Goal: Information Seeking & Learning: Learn about a topic

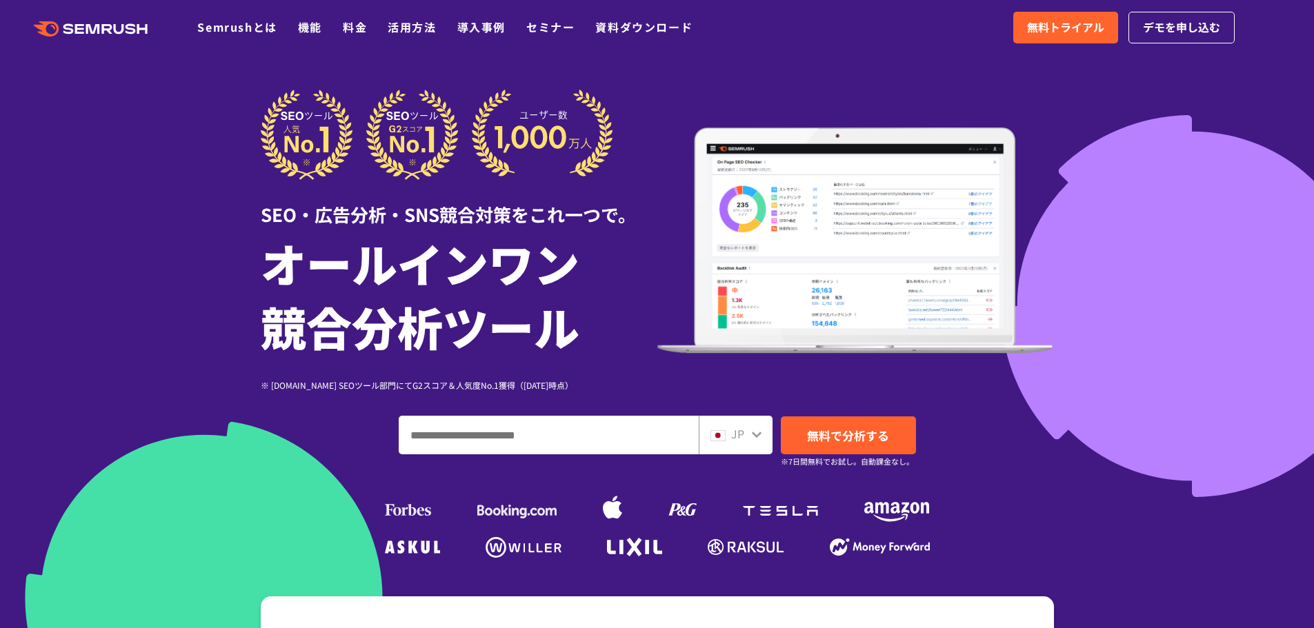
click at [513, 210] on div "SEO・広告分析・SNS競合対策をこれ一つで。" at bounding box center [459, 204] width 397 height 48
click at [508, 210] on div "SEO・広告分析・SNS競合対策をこれ一つで。" at bounding box center [459, 204] width 397 height 48
click at [442, 224] on div "SEO・広告分析・SNS競合対策をこれ一つで。" at bounding box center [459, 204] width 397 height 48
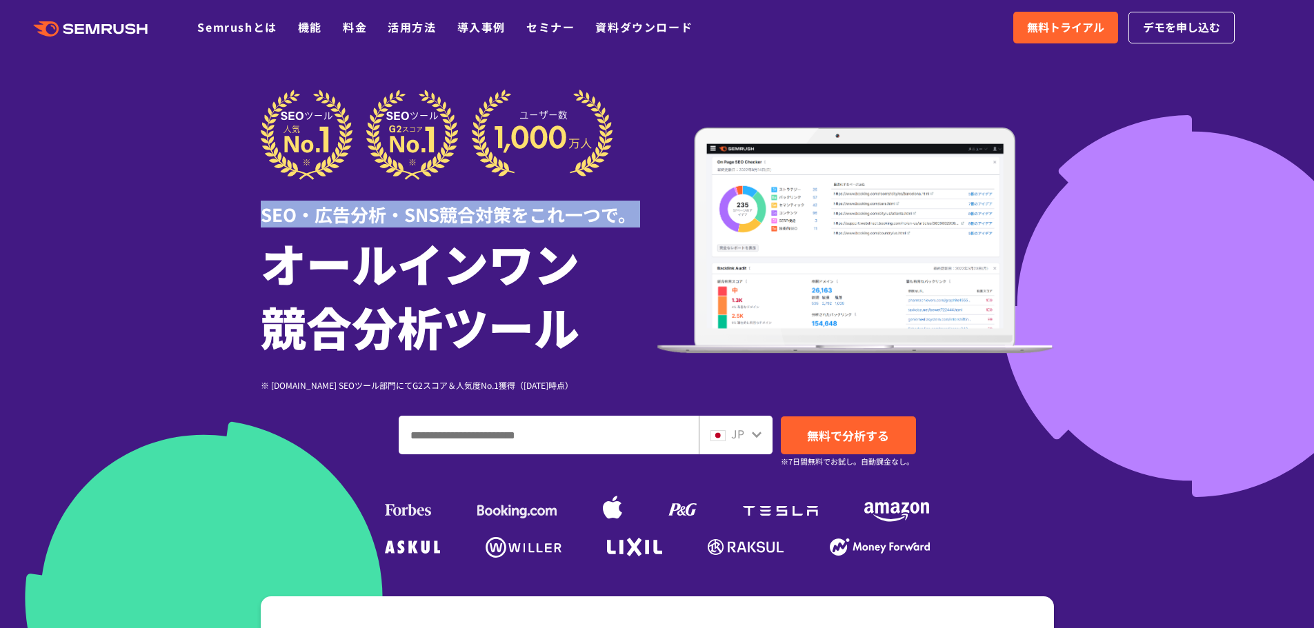
click at [442, 224] on div "SEO・広告分析・SNS競合対策をこれ一つで。" at bounding box center [459, 204] width 397 height 48
click at [530, 223] on div "SEO・広告分析・SNS競合対策をこれ一つで。" at bounding box center [459, 204] width 397 height 48
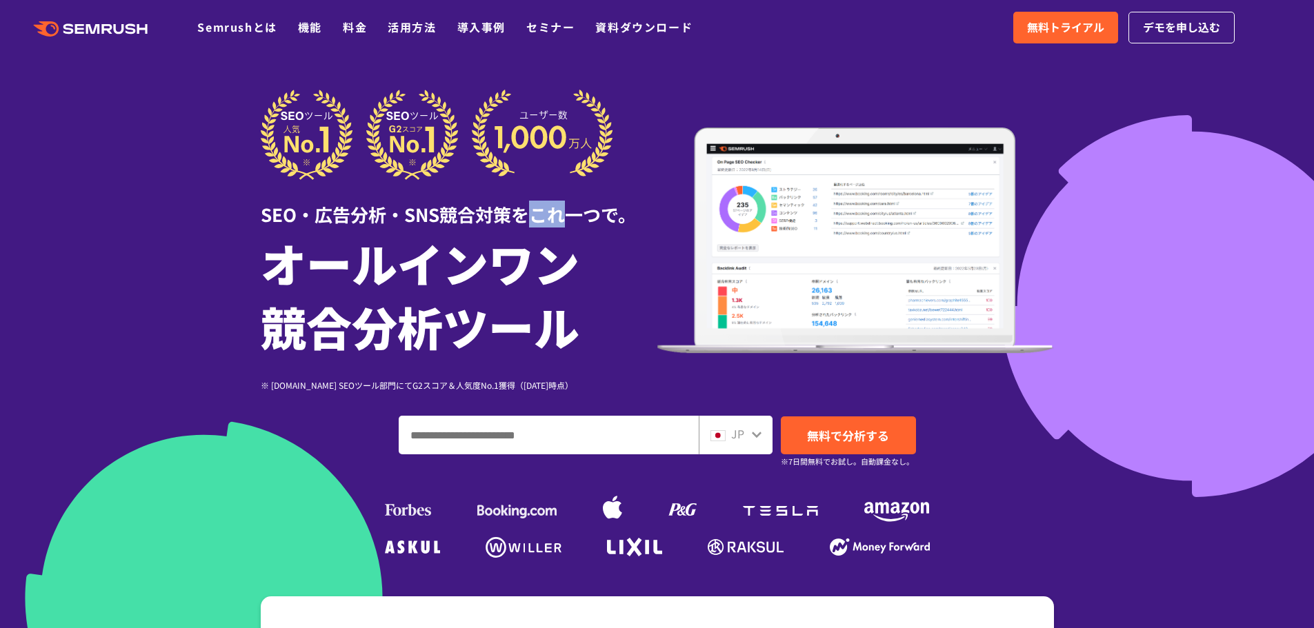
click at [530, 223] on div "SEO・広告分析・SNS競合対策をこれ一つで。" at bounding box center [459, 204] width 397 height 48
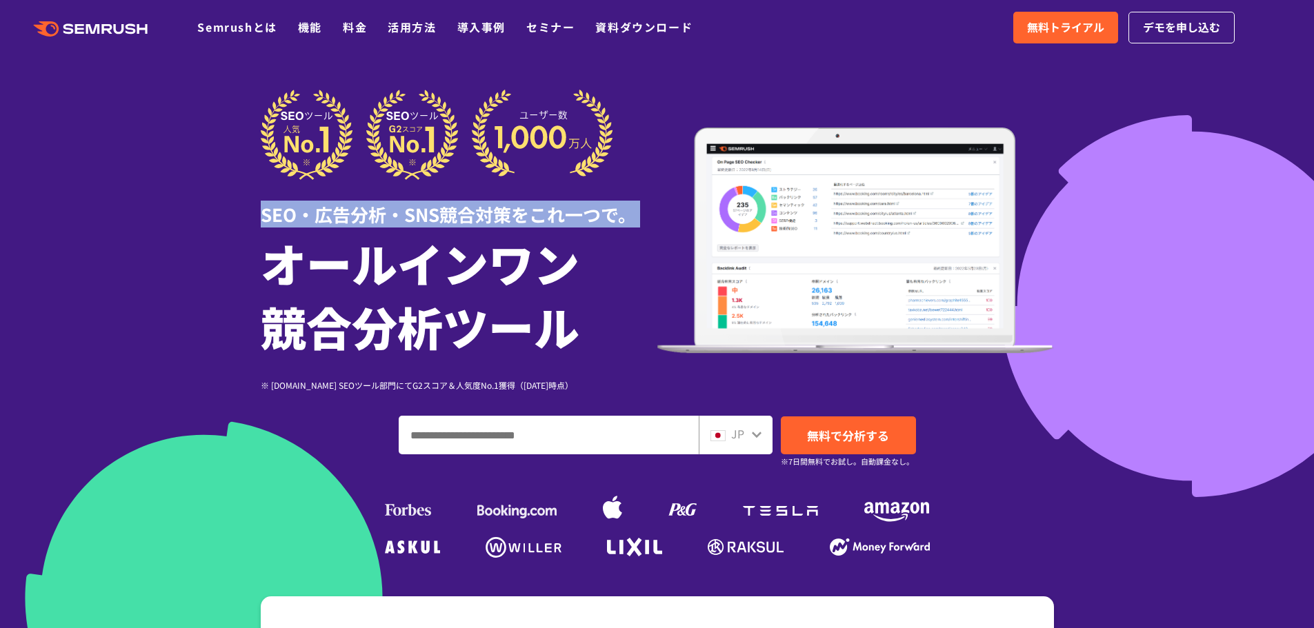
click at [530, 223] on div "SEO・広告分析・SNS競合対策をこれ一つで。" at bounding box center [459, 204] width 397 height 48
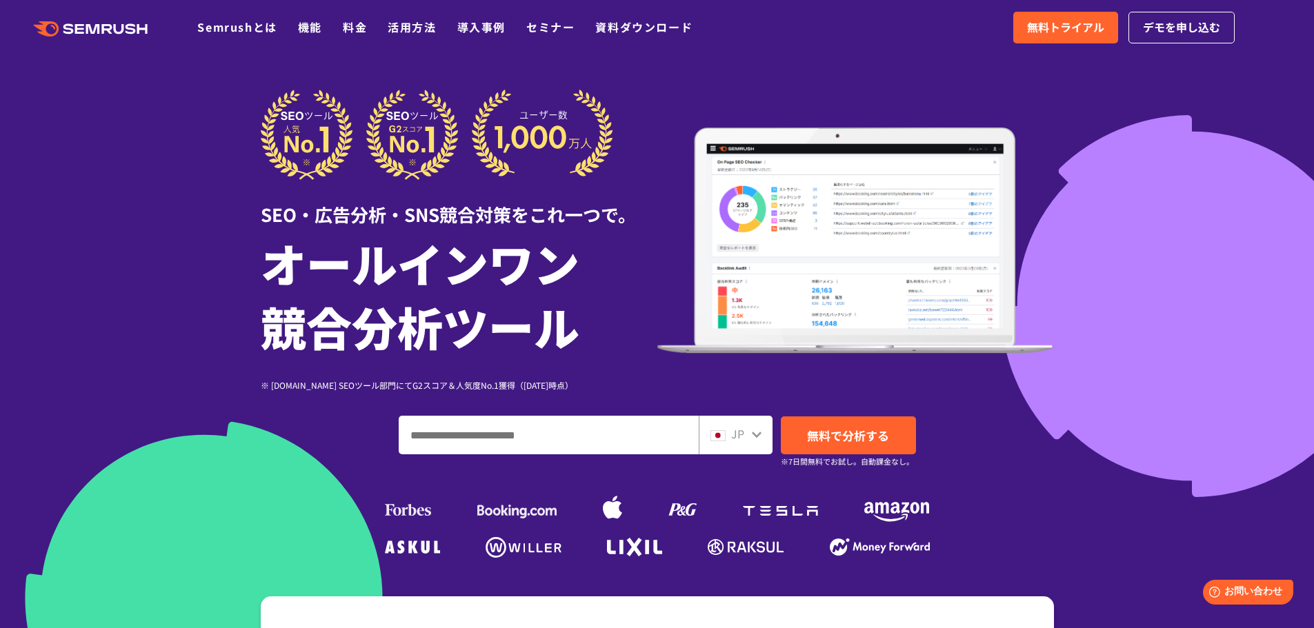
click at [1104, 163] on div at bounding box center [657, 384] width 1314 height 769
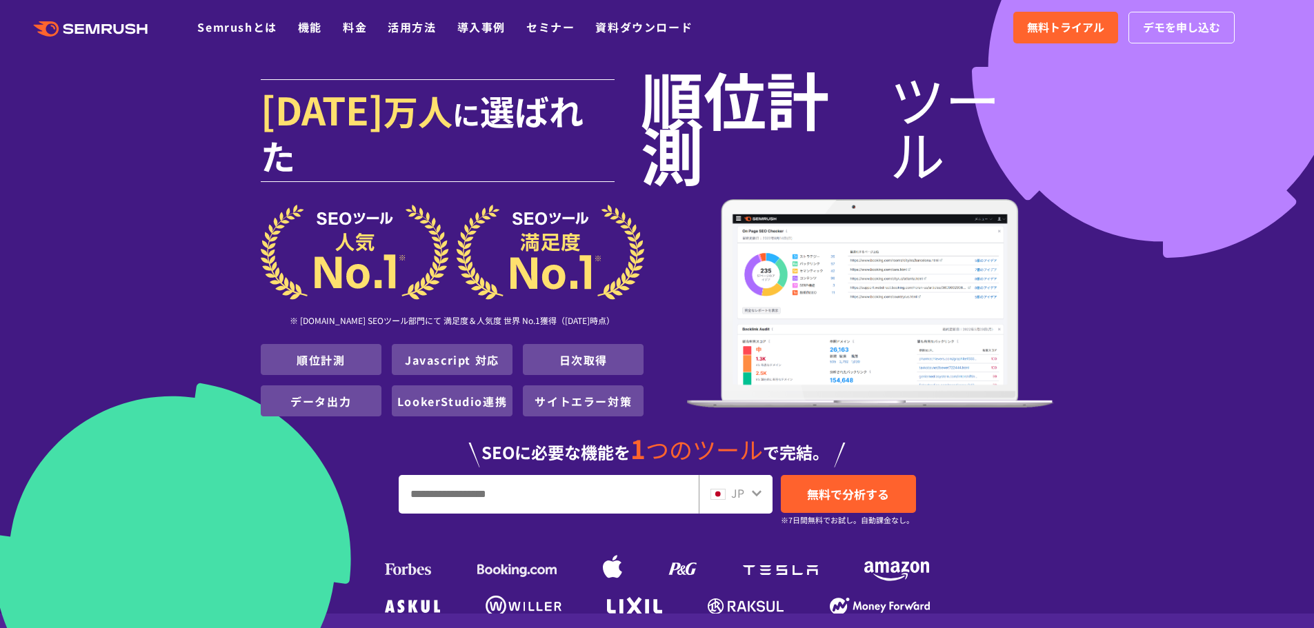
click at [854, 240] on img at bounding box center [870, 303] width 367 height 209
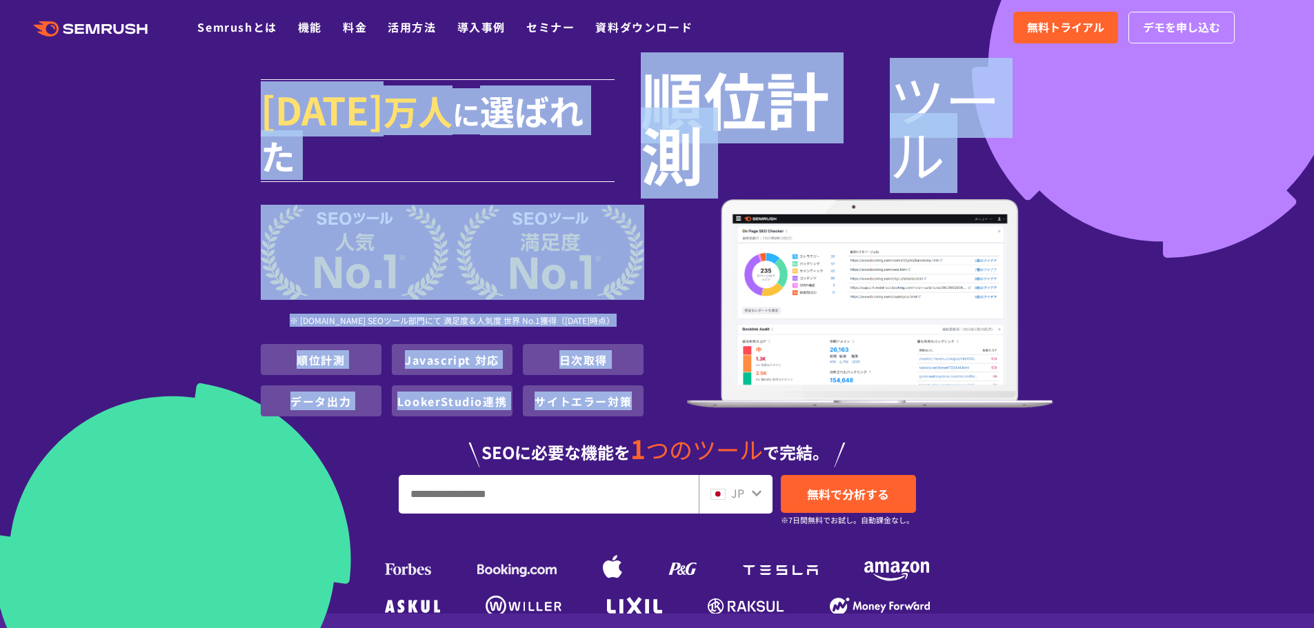
drag, startPoint x: 1068, startPoint y: 237, endPoint x: 819, endPoint y: 239, distance: 249.0
click at [819, 239] on div "[DATE] 万人 に 選ばれた 順位計測 ツール ※ [DOMAIN_NAME] SEOツール部門にて 満足度＆人気度 世界 No.1獲得（[DATE]時点…" at bounding box center [657, 345] width 793 height 552
click at [718, 199] on img at bounding box center [870, 303] width 367 height 209
click at [702, 199] on img at bounding box center [870, 303] width 367 height 209
click at [710, 147] on span "順位計測" at bounding box center [765, 125] width 249 height 110
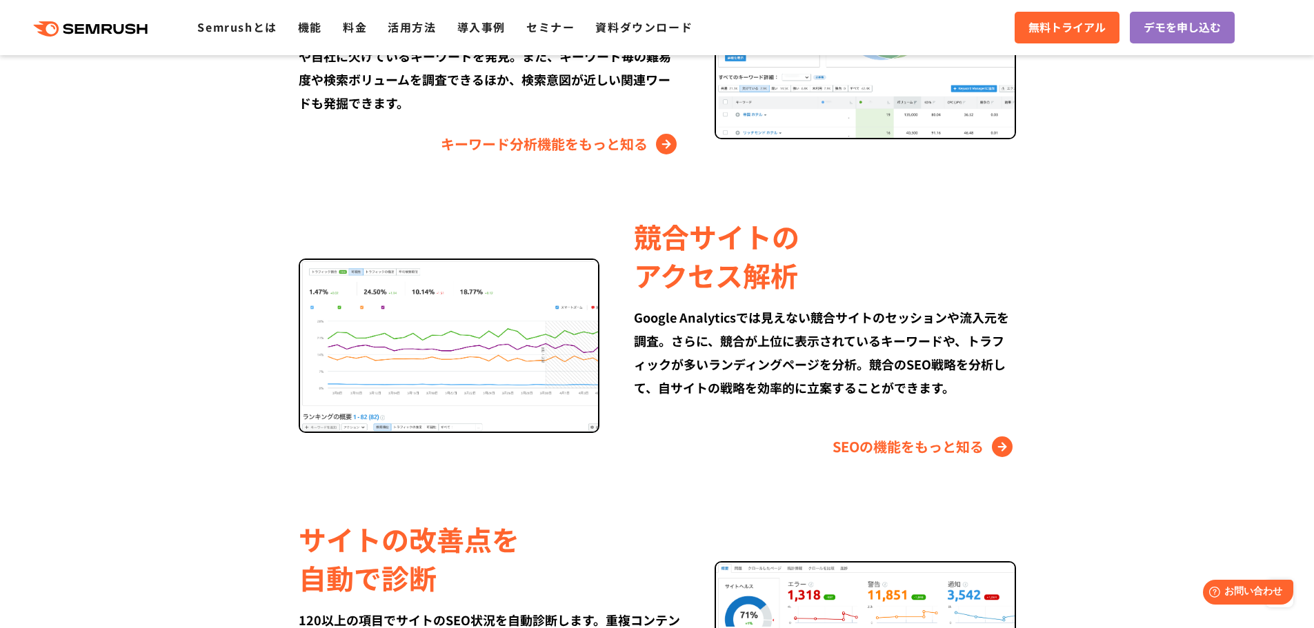
scroll to position [1263, 0]
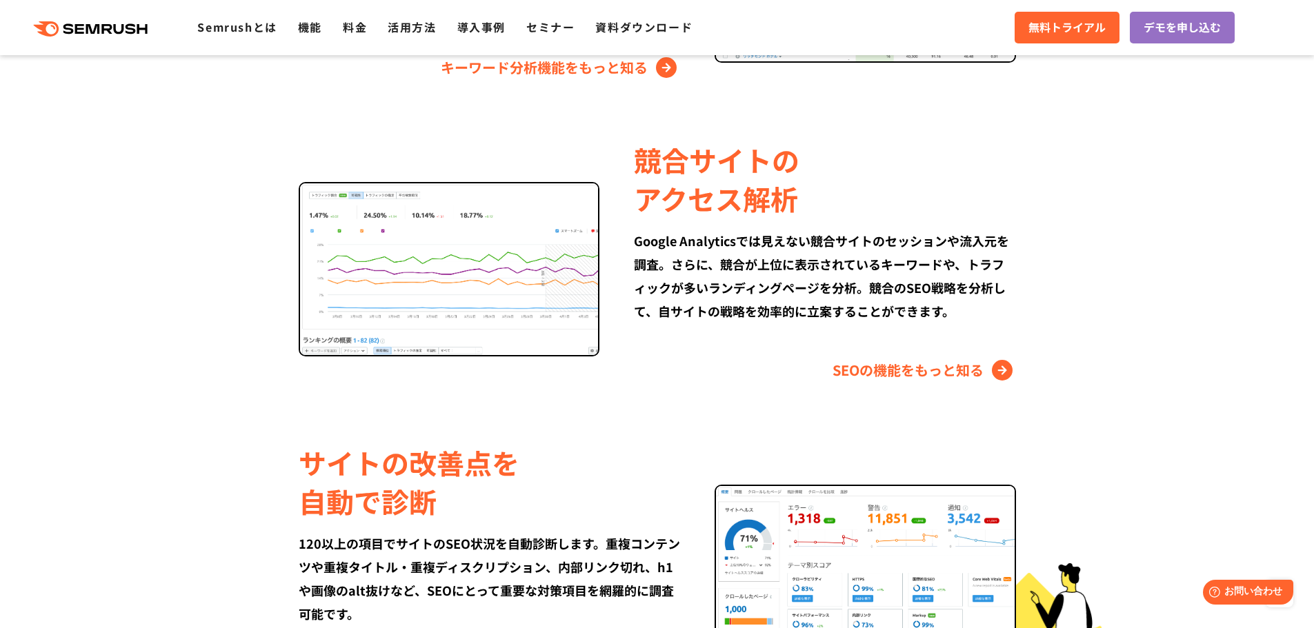
click at [717, 198] on div "競合サイトの アクセス解析" at bounding box center [824, 179] width 381 height 77
click at [692, 199] on div "競合サイトの アクセス解析" at bounding box center [824, 179] width 381 height 77
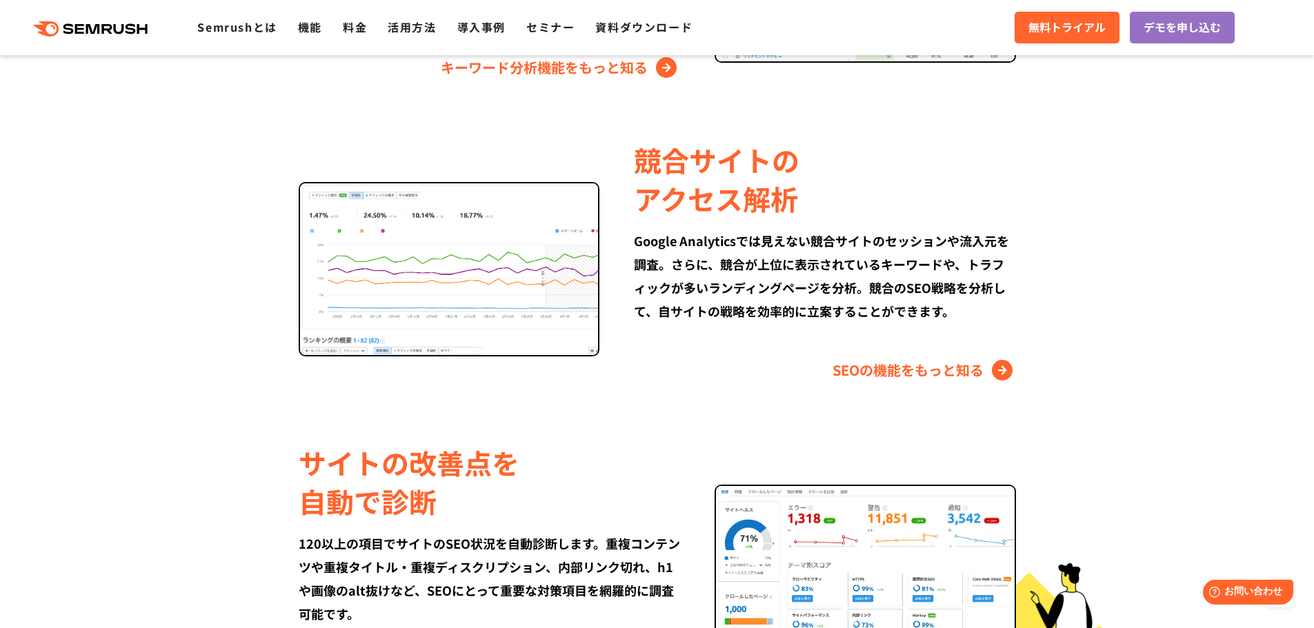
click at [692, 199] on div "競合サイトの アクセス解析" at bounding box center [824, 179] width 381 height 77
click at [949, 181] on div "競合サイトの アクセス解析" at bounding box center [824, 179] width 381 height 77
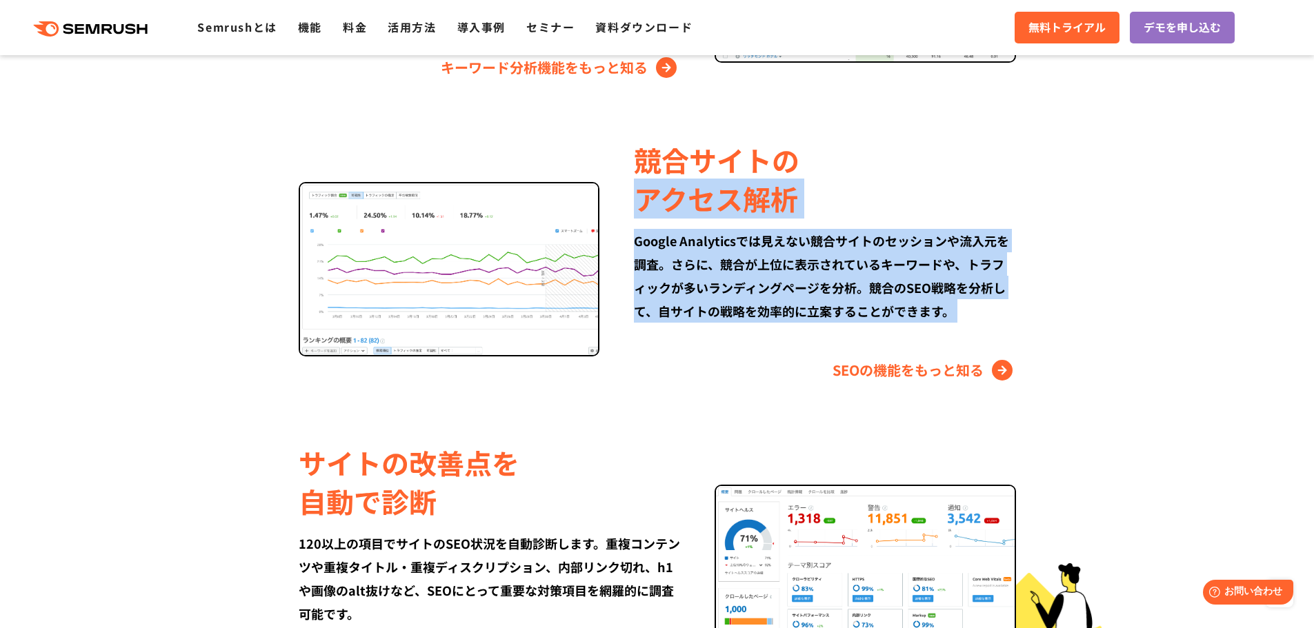
drag, startPoint x: 949, startPoint y: 181, endPoint x: 964, endPoint y: 224, distance: 46.0
click at [964, 224] on div "競合サイトの アクセス解析 Google Analyticsでは見えない競合サイトのセッションや流入元を調査。さらに、競合が上位に表示されているキーワードや、…" at bounding box center [807, 261] width 416 height 241
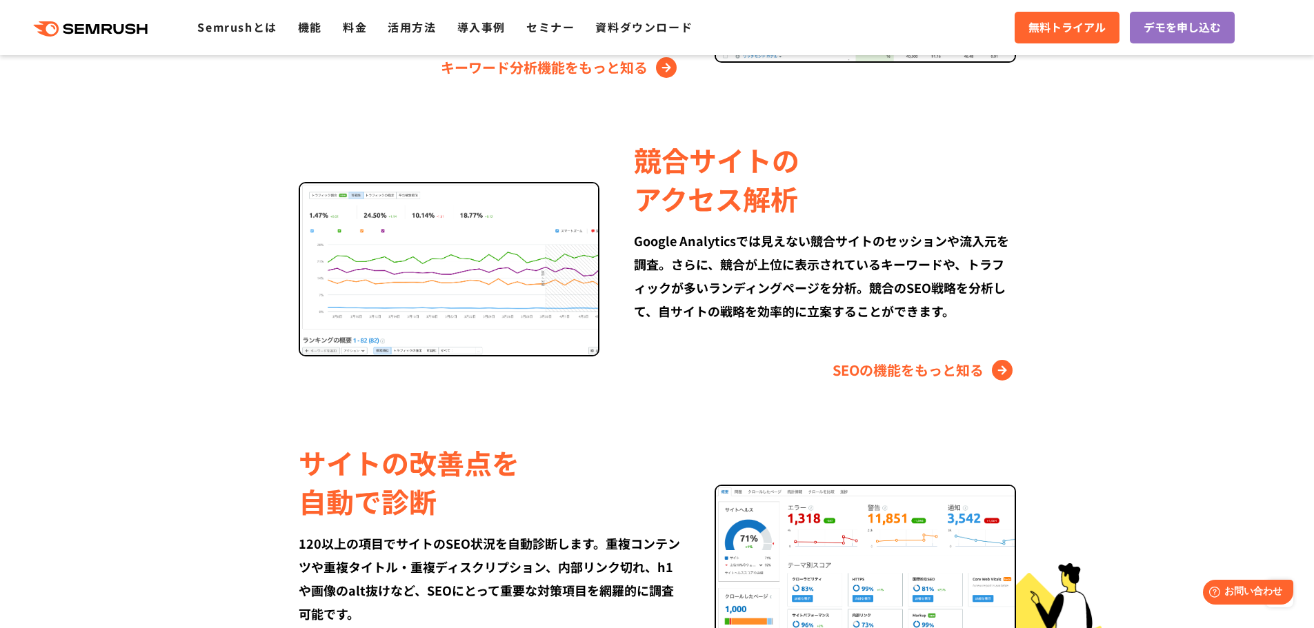
click at [963, 208] on div "競合サイトの アクセス解析" at bounding box center [824, 179] width 381 height 77
drag, startPoint x: 963, startPoint y: 208, endPoint x: 960, endPoint y: 191, distance: 16.9
click at [960, 191] on div "競合サイトの アクセス解析" at bounding box center [824, 179] width 381 height 77
click at [961, 178] on div "競合サイトの アクセス解析" at bounding box center [824, 179] width 381 height 77
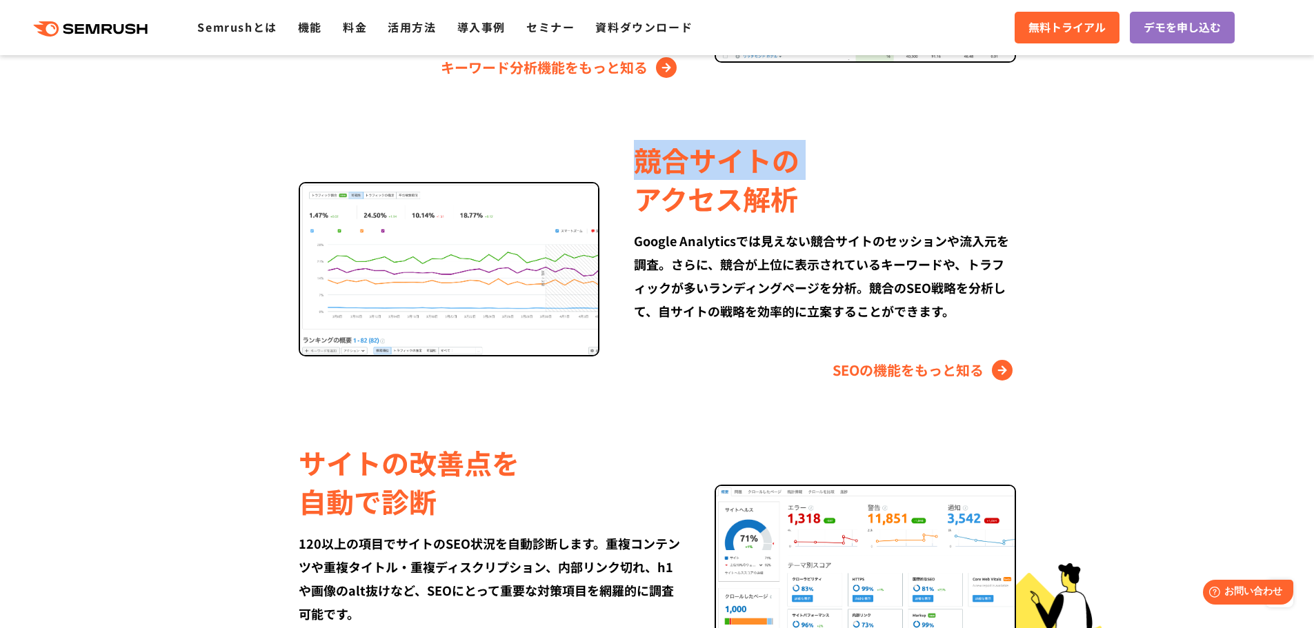
click at [961, 178] on div "競合サイトの アクセス解析" at bounding box center [824, 179] width 381 height 77
drag, startPoint x: 961, startPoint y: 178, endPoint x: 974, endPoint y: 203, distance: 28.1
click at [974, 203] on div "競合サイトの アクセス解析" at bounding box center [824, 179] width 381 height 77
click at [922, 369] on link "SEOの機能をもっと知る" at bounding box center [923, 370] width 183 height 22
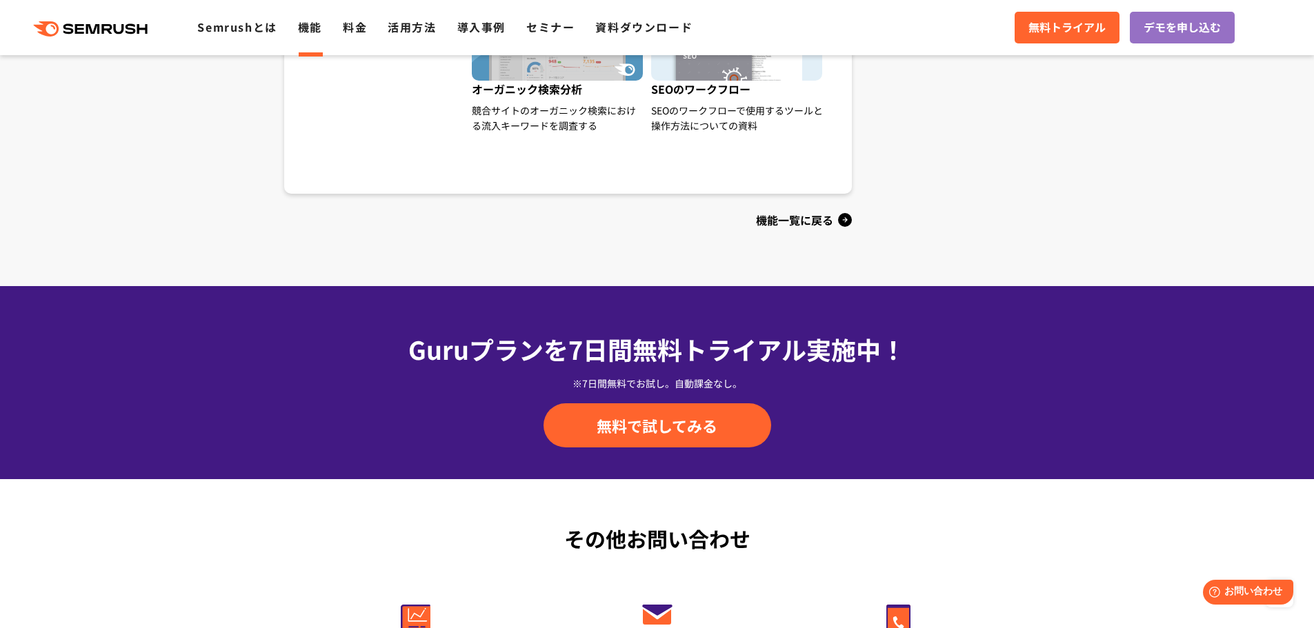
scroll to position [1556, 0]
